Goal: Task Accomplishment & Management: Manage account settings

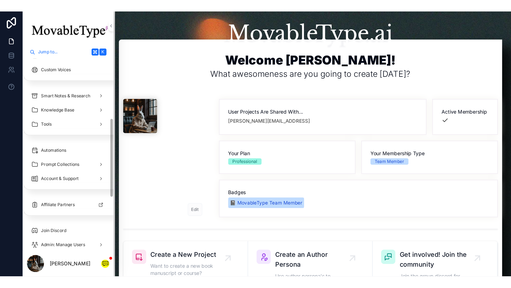
scroll to position [204, 0]
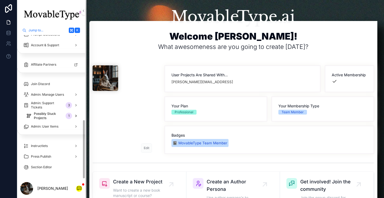
click at [49, 117] on span "Possibly Stuck Projects" at bounding box center [49, 116] width 30 height 9
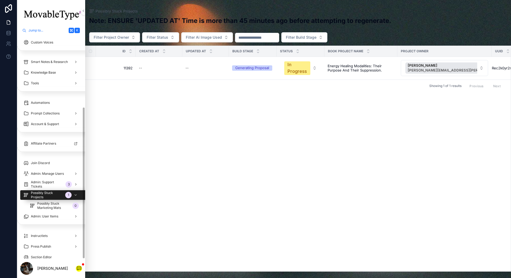
scroll to position [136, 0]
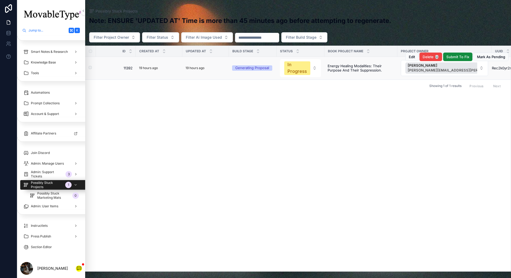
click at [209, 65] on div "19 hours ago" at bounding box center [206, 68] width 40 height 6
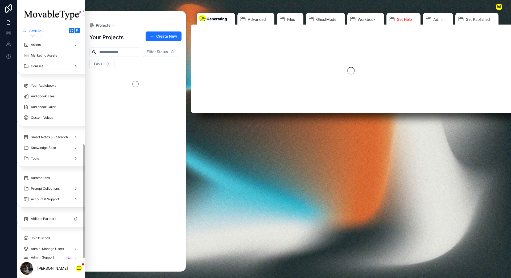
scroll to position [210, 0]
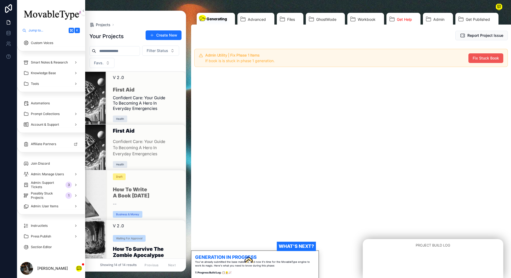
click at [383, 58] on span "Fix Stuck Book" at bounding box center [486, 57] width 26 height 5
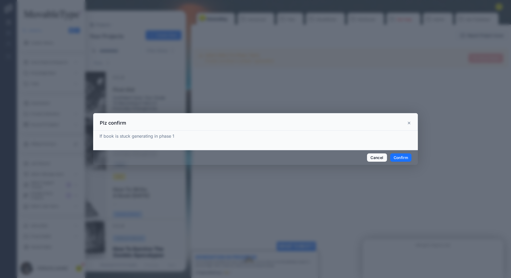
click at [383, 157] on button "Confirm" at bounding box center [400, 157] width 21 height 9
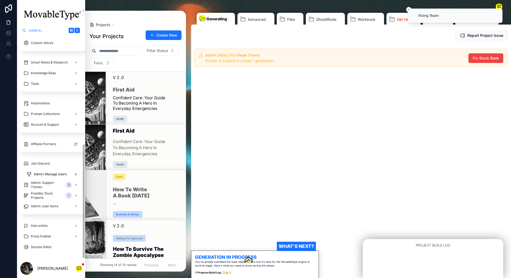
click at [54, 173] on span "Admin: Manage Users" at bounding box center [50, 174] width 33 height 4
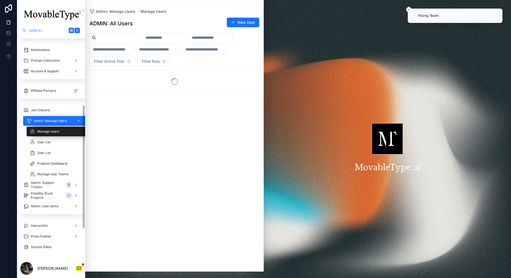
scroll to position [125, 0]
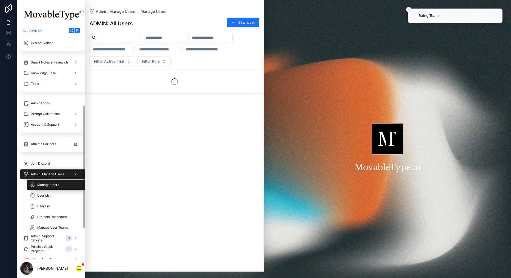
click at [134, 40] on input "scrollable content" at bounding box center [118, 37] width 44 height 7
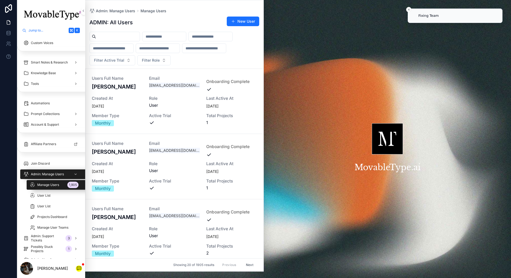
paste input "**********"
type input "**********"
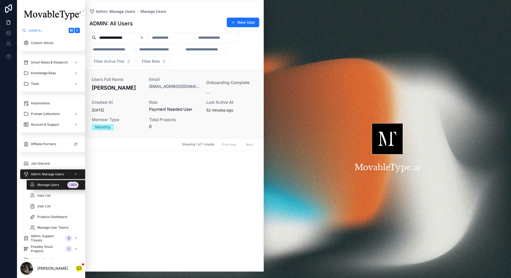
click at [142, 102] on span "Created at" at bounding box center [117, 102] width 51 height 4
